Goal: Communication & Community: Ask a question

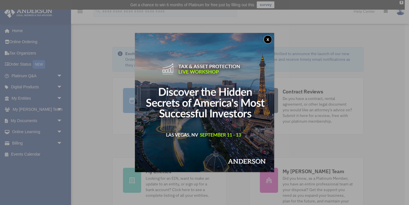
click at [268, 40] on button "x" at bounding box center [268, 39] width 9 height 9
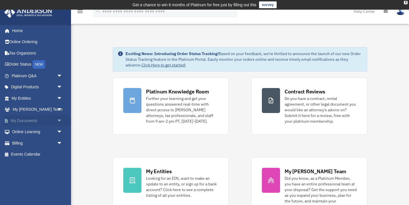
click at [27, 120] on link "My Documents arrow_drop_down" at bounding box center [37, 120] width 67 height 11
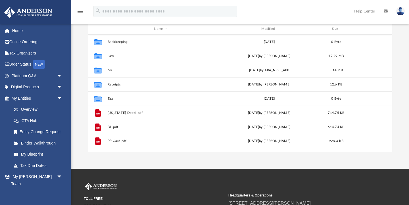
scroll to position [72, 0]
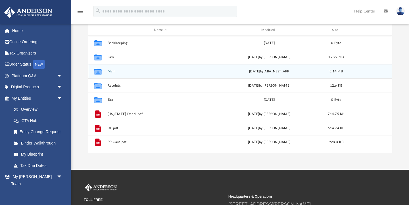
click at [112, 71] on button "Mail" at bounding box center [160, 72] width 106 height 4
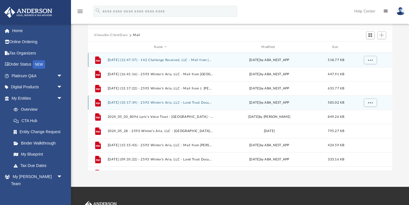
scroll to position [10, 0]
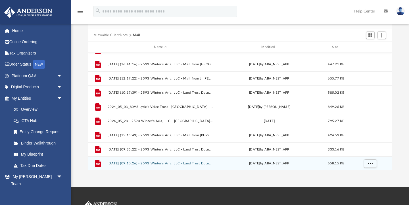
click at [158, 164] on button "2025.07.24 (09:10:26) - 2593 Winter's Aria, LLC - Land Trust Documents from J. …" at bounding box center [160, 164] width 106 height 4
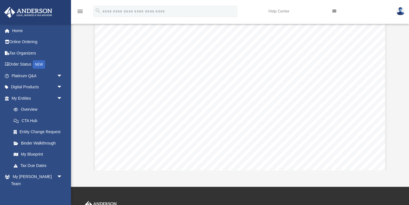
scroll to position [0, 0]
click at [34, 175] on link "My Anderson Team arrow_drop_down" at bounding box center [37, 176] width 67 height 11
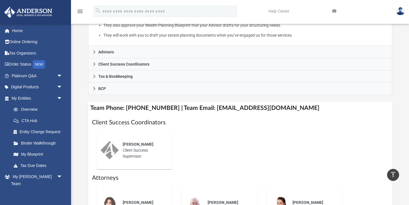
scroll to position [147, 0]
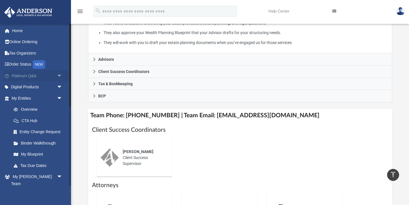
click at [30, 76] on link "Platinum Q&A arrow_drop_down" at bounding box center [37, 75] width 67 height 11
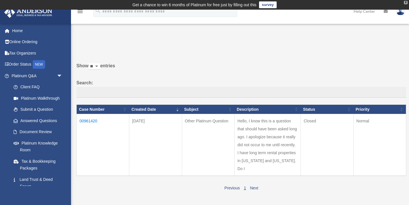
click at [406, 2] on div "X" at bounding box center [406, 2] width 4 height 3
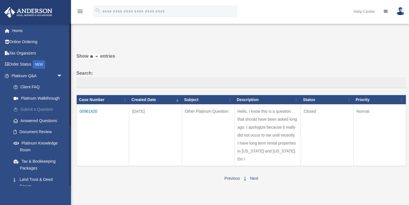
click at [45, 110] on link "Submit a Question" at bounding box center [39, 109] width 63 height 11
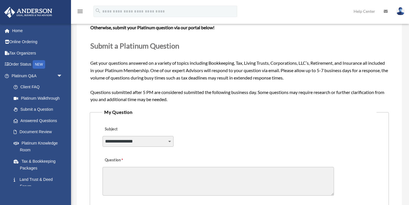
scroll to position [62, 0]
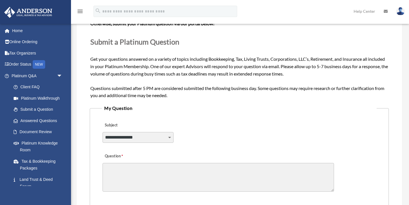
click at [169, 138] on select "**********" at bounding box center [138, 137] width 71 height 11
select select "******"
click at [103, 132] on select "**********" at bounding box center [138, 137] width 71 height 11
click at [172, 175] on textarea "Question" at bounding box center [219, 177] width 232 height 29
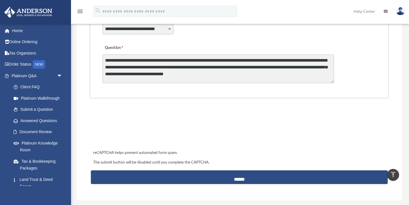
scroll to position [172, 0]
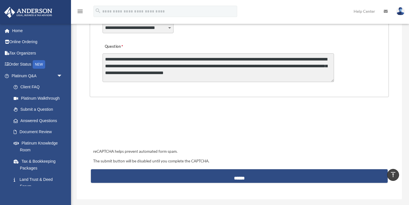
type textarea "**********"
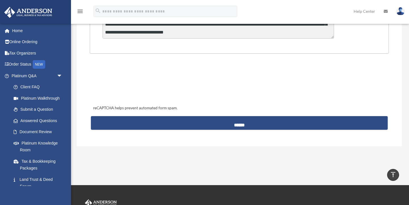
scroll to position [216, 0]
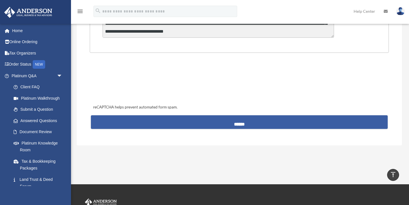
click at [235, 126] on input "******" at bounding box center [239, 122] width 297 height 14
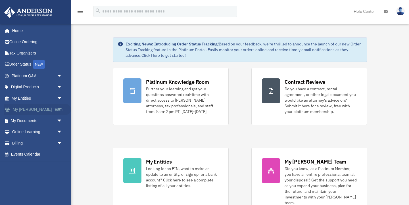
click at [32, 111] on link "My [PERSON_NAME] Team arrow_drop_down" at bounding box center [37, 109] width 67 height 11
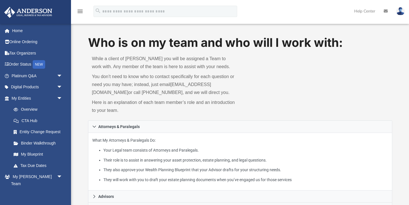
click at [402, 9] on img at bounding box center [401, 11] width 9 height 8
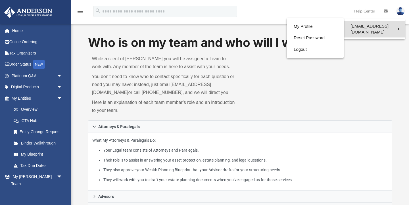
click at [368, 26] on link "[EMAIL_ADDRESS][DOMAIN_NAME]" at bounding box center [374, 29] width 61 height 17
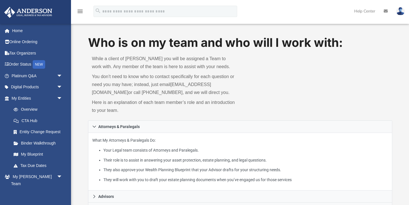
click at [402, 11] on img at bounding box center [401, 11] width 9 height 8
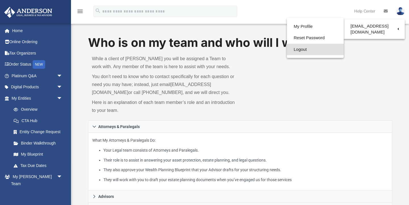
click at [303, 50] on link "Logout" at bounding box center [315, 50] width 57 height 12
